Goal: Find specific page/section: Find specific page/section

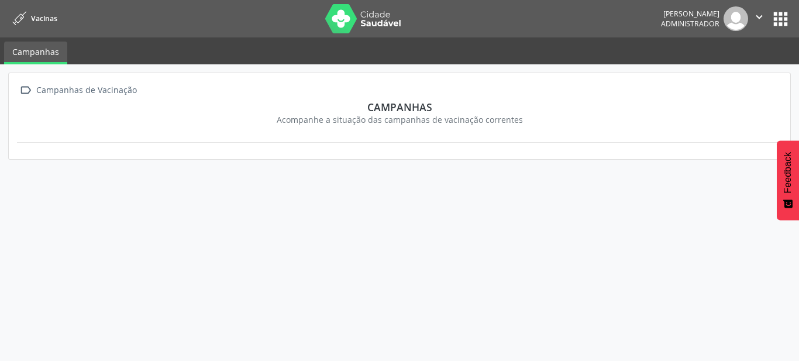
click at [783, 9] on button "apps" at bounding box center [780, 19] width 20 height 20
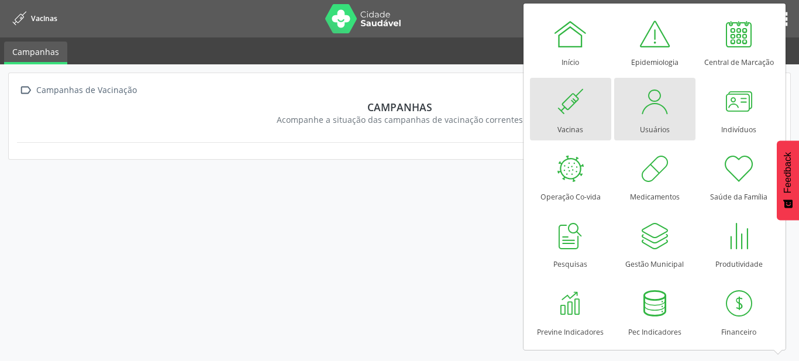
click at [657, 109] on div at bounding box center [654, 101] width 35 height 35
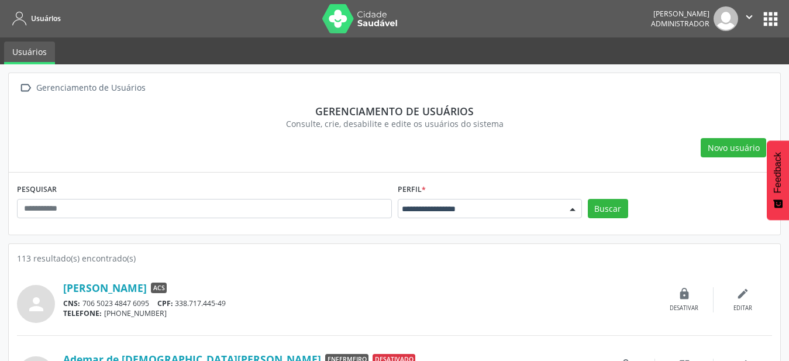
click at [563, 211] on div "Todos ACE ACS Auditor Coordenador Coordenador da Atenção Básica Coordenador de …" at bounding box center [490, 209] width 184 height 20
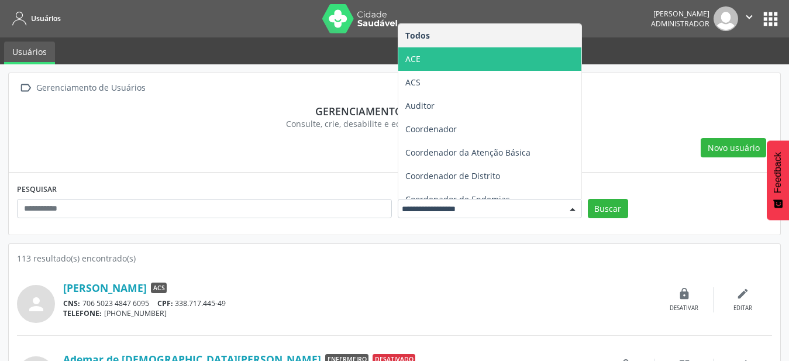
click at [505, 56] on span "ACE" at bounding box center [489, 58] width 183 height 23
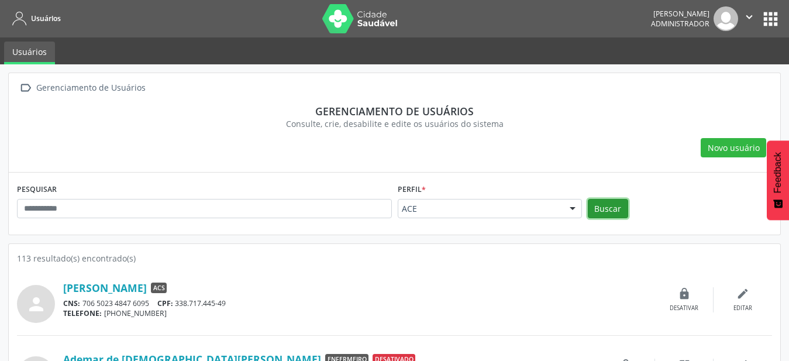
click at [620, 214] on button "Buscar" at bounding box center [608, 209] width 40 height 20
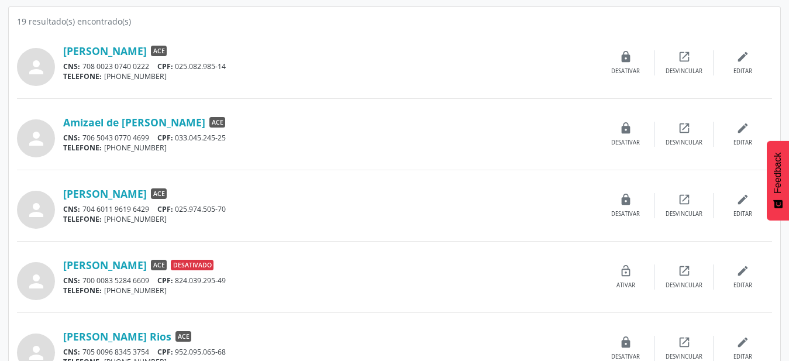
scroll to position [239, 0]
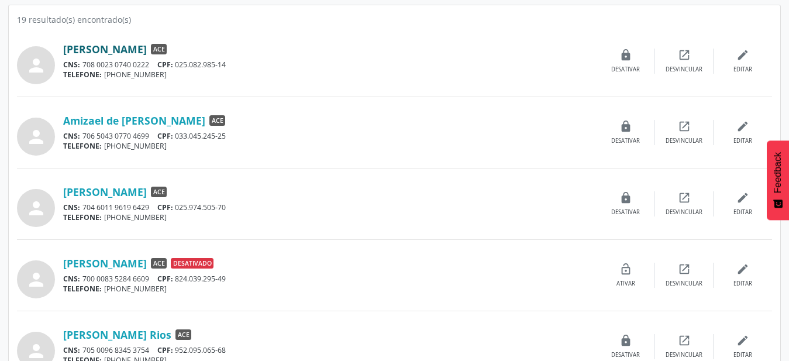
click at [147, 51] on link "Alex Amaral de Oliveira" at bounding box center [105, 49] width 84 height 13
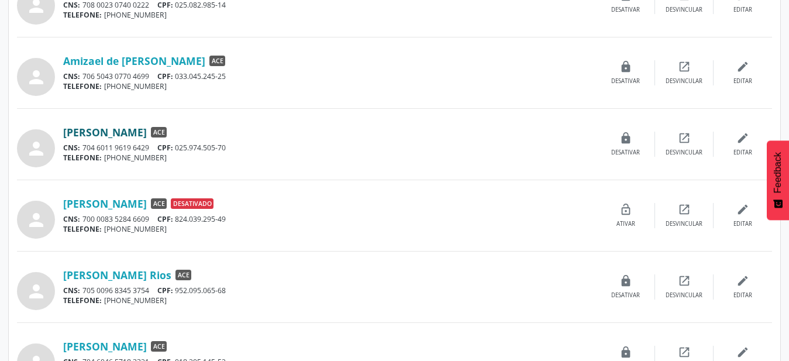
click at [147, 131] on link "Antonio Rodrigo Fernandes de Souza" at bounding box center [105, 132] width 84 height 13
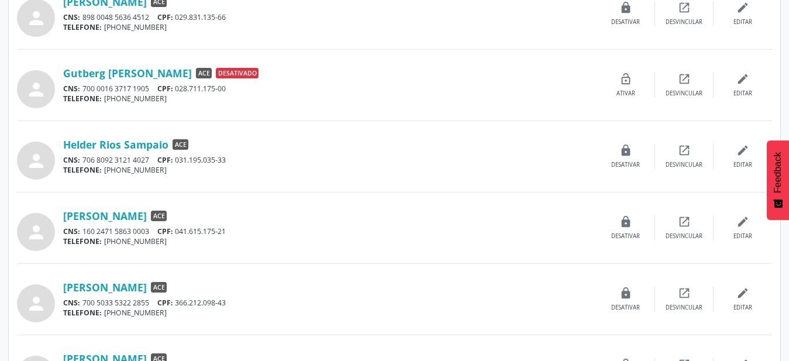
scroll to position [895, 0]
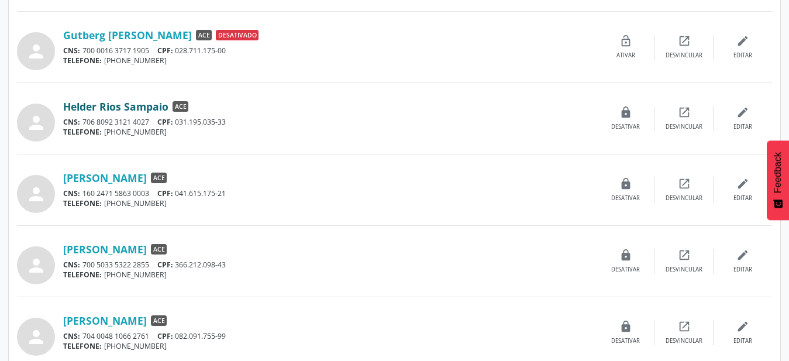
click at [119, 105] on link "Helder Rios Sampaio" at bounding box center [115, 106] width 105 height 13
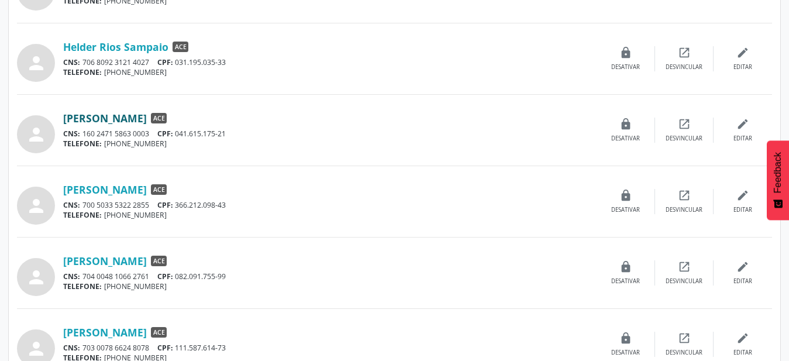
click at [147, 121] on link "Helder Santos Finamore" at bounding box center [105, 118] width 84 height 13
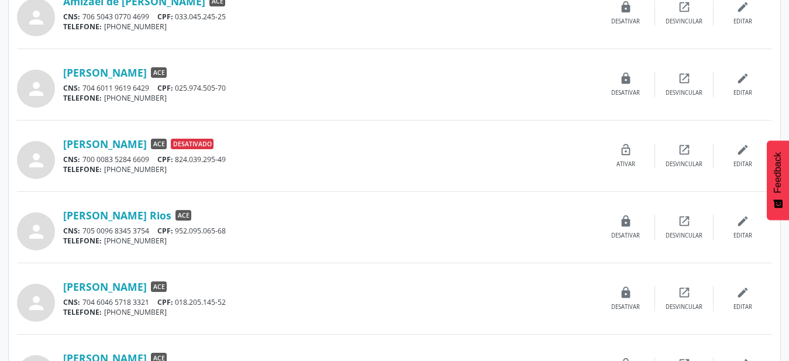
scroll to position [0, 0]
